Goal: Check status: Check status

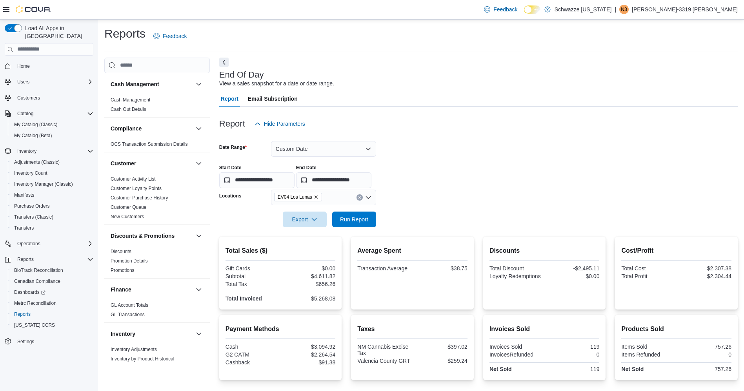
scroll to position [122, 0]
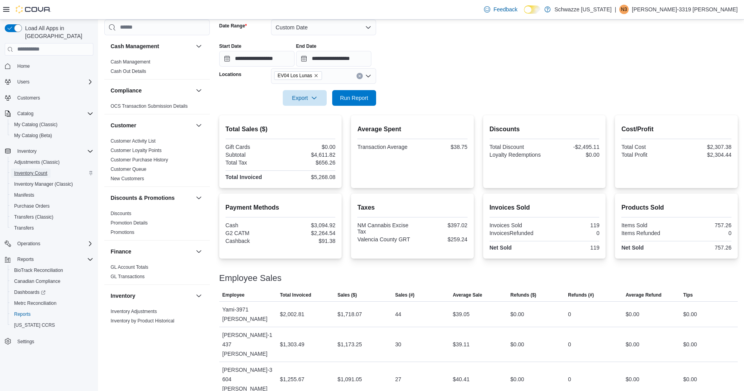
click at [48, 169] on link "Inventory Count" at bounding box center [31, 173] width 40 height 9
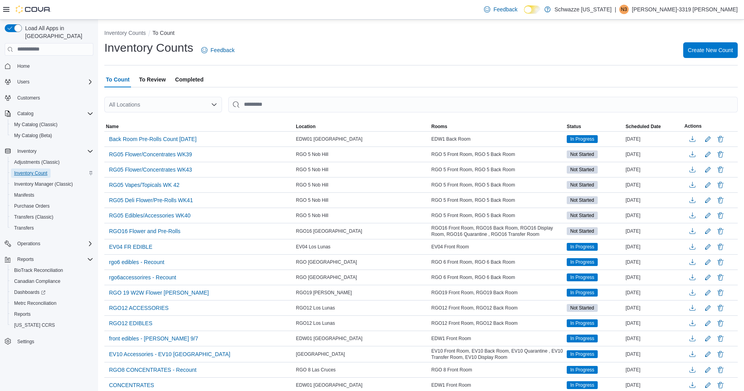
click at [42, 170] on span "Inventory Count" at bounding box center [30, 173] width 33 height 6
click at [160, 101] on div "All Locations" at bounding box center [163, 105] width 118 height 16
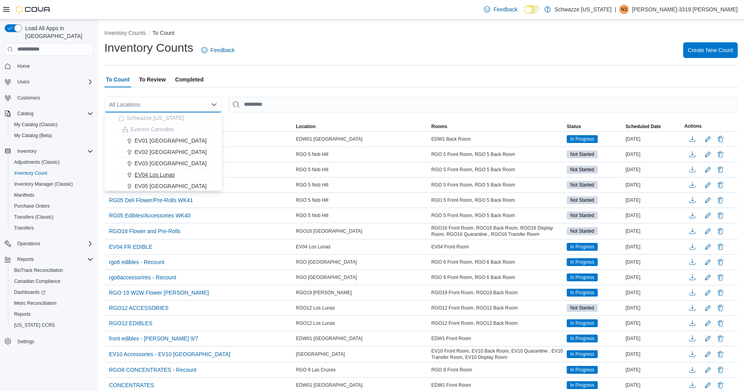
click at [162, 175] on span "EV04 Los Lunas" at bounding box center [155, 175] width 40 height 8
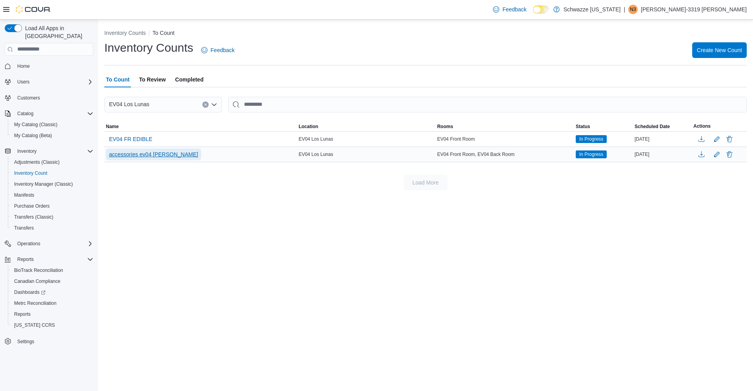
click at [171, 154] on button "accessories ev04 [PERSON_NAME]" at bounding box center [153, 155] width 95 height 12
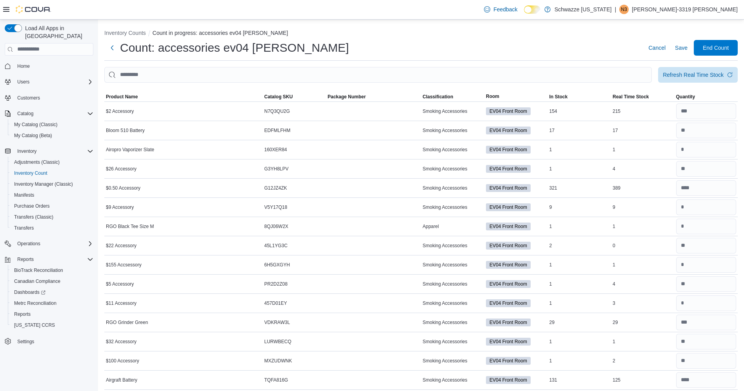
click at [122, 38] on ol "Inventory Counts Count in progress: accessories ev04 [PERSON_NAME]" at bounding box center [420, 33] width 633 height 9
click at [122, 35] on button "Inventory Counts" at bounding box center [125, 33] width 42 height 6
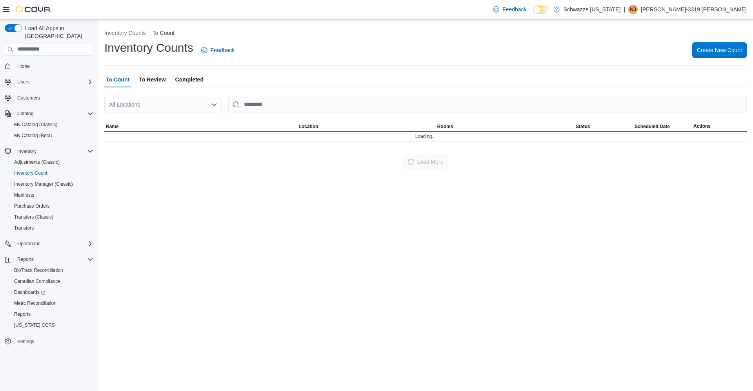
click at [163, 79] on span "To Review" at bounding box center [152, 80] width 27 height 16
click at [183, 100] on div "All Locations" at bounding box center [163, 105] width 118 height 16
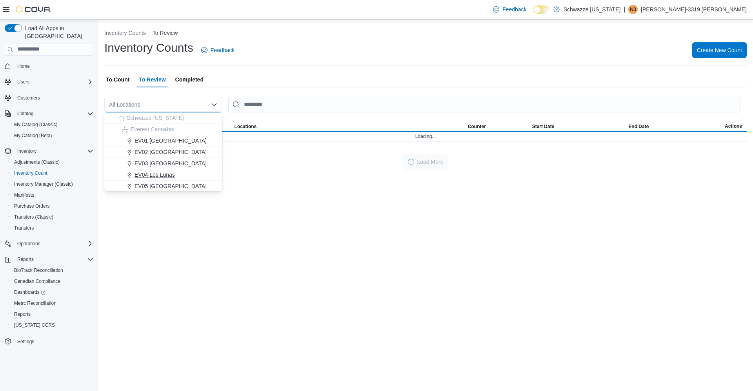
click at [158, 176] on span "EV04 Los Lunas" at bounding box center [155, 175] width 40 height 8
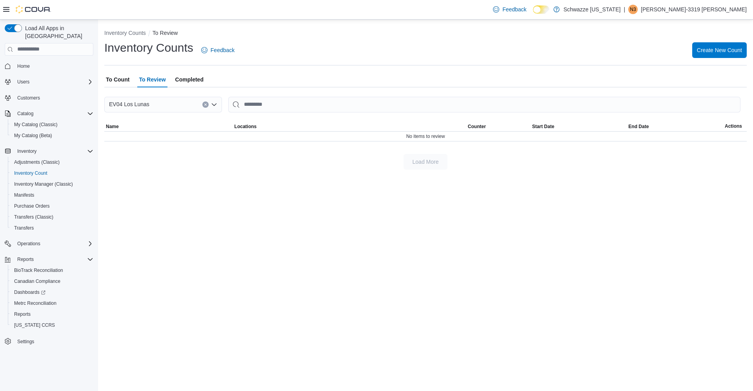
click at [123, 76] on span "To Count" at bounding box center [118, 80] width 24 height 16
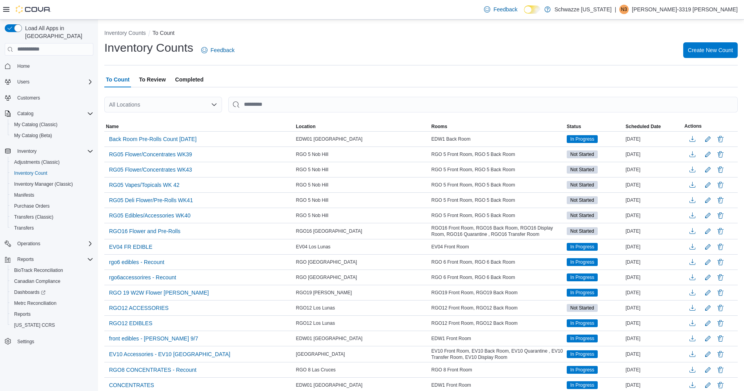
click at [163, 82] on span "To Review" at bounding box center [152, 80] width 27 height 16
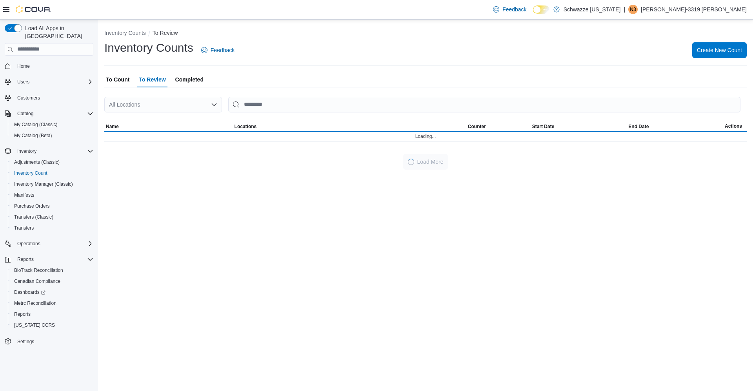
click at [162, 100] on div "All Locations" at bounding box center [163, 105] width 118 height 16
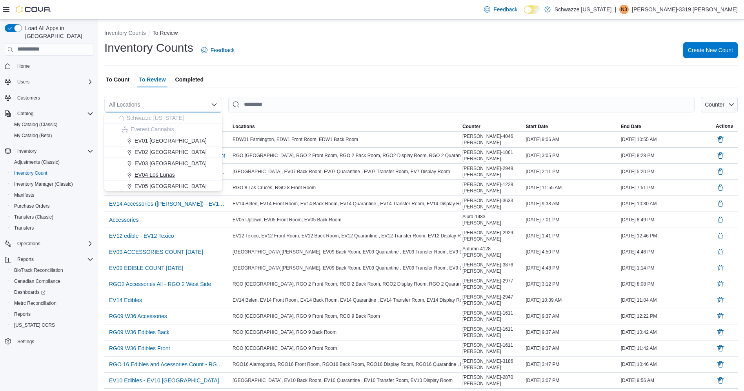
click at [157, 172] on span "EV04 Los Lunas" at bounding box center [155, 175] width 40 height 8
